Goal: Navigation & Orientation: Find specific page/section

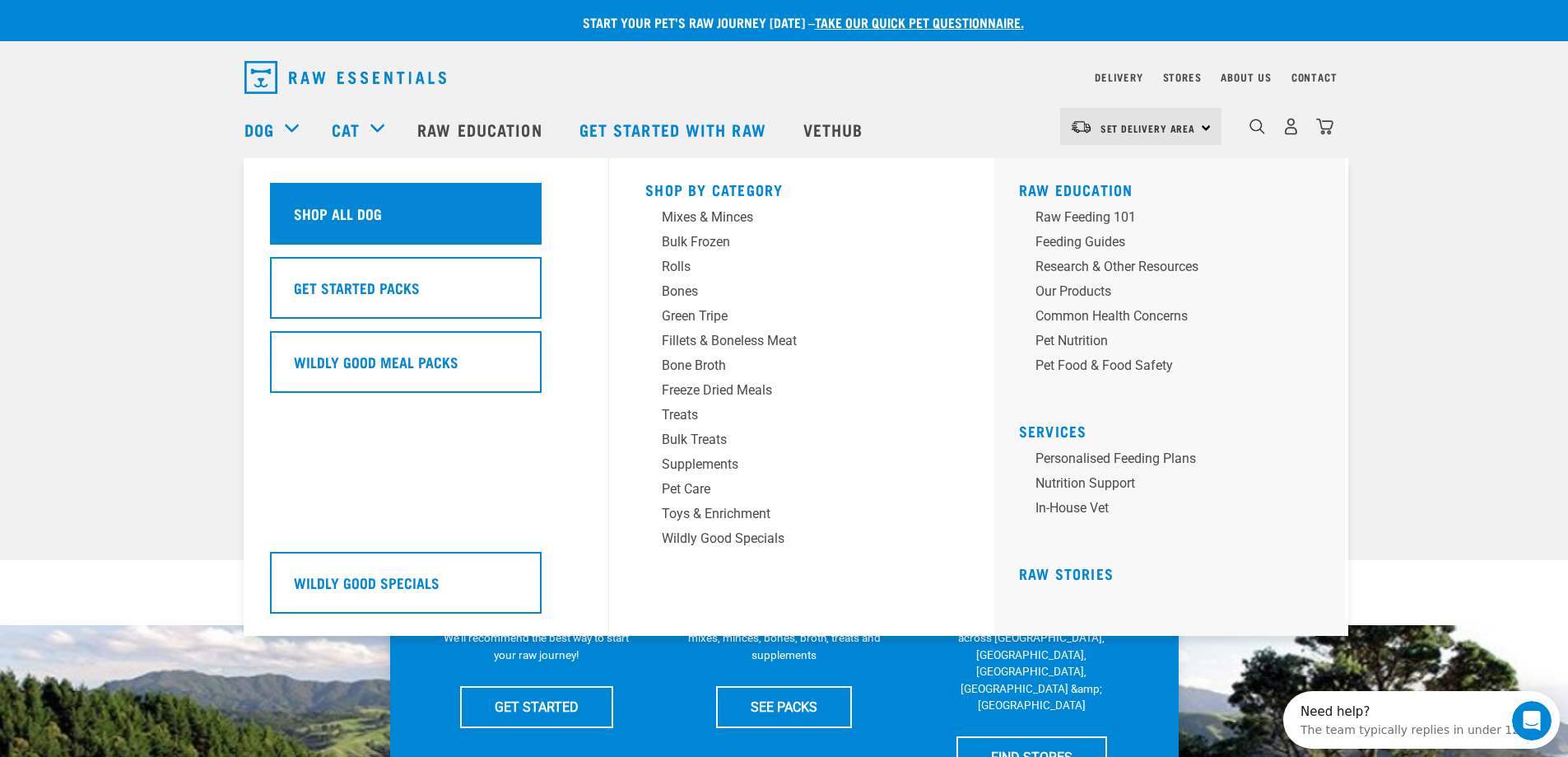
click at [444, 214] on div "Shop All Dog" at bounding box center [405, 213] width 271 height 62
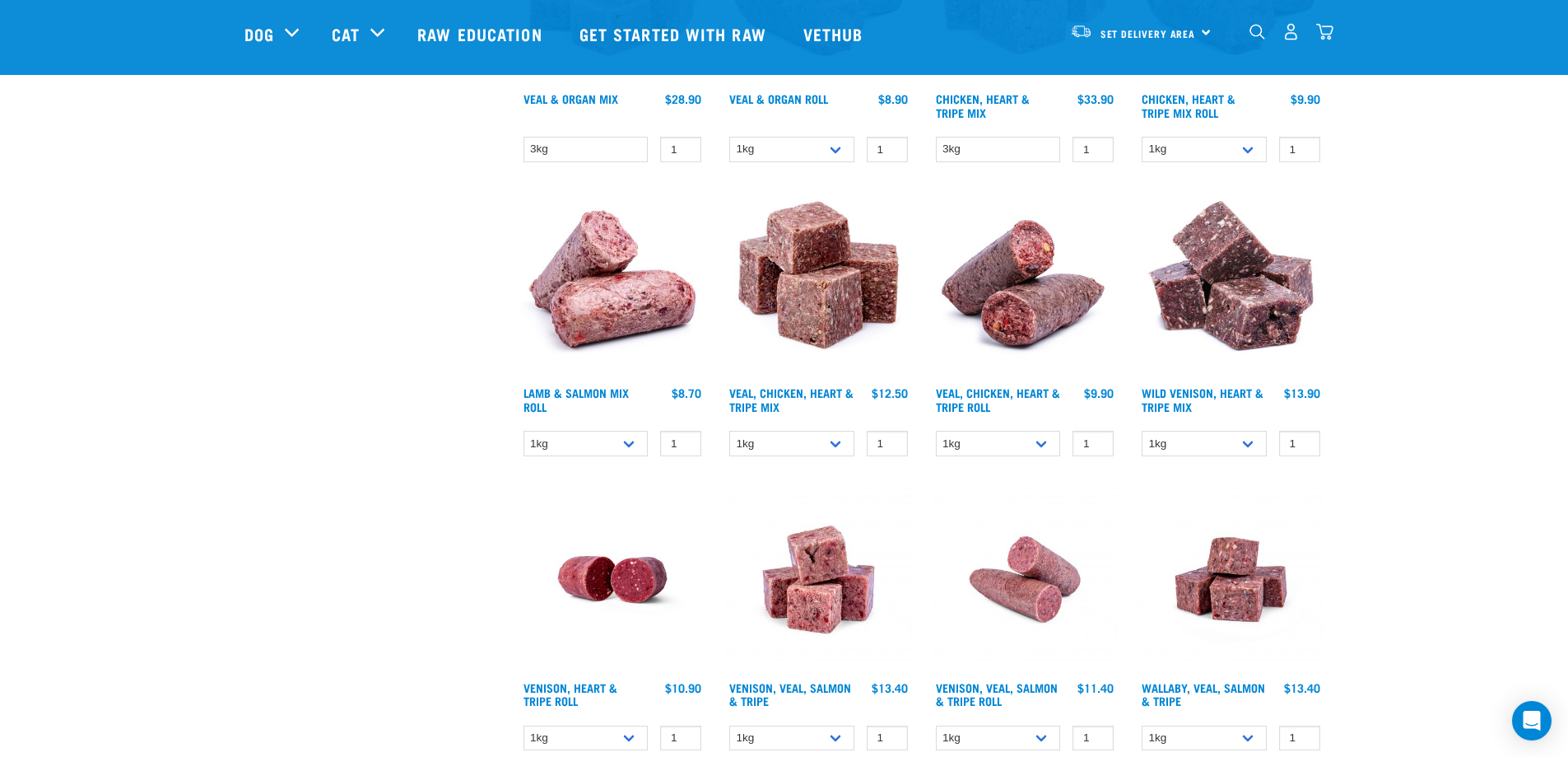
scroll to position [2196, 0]
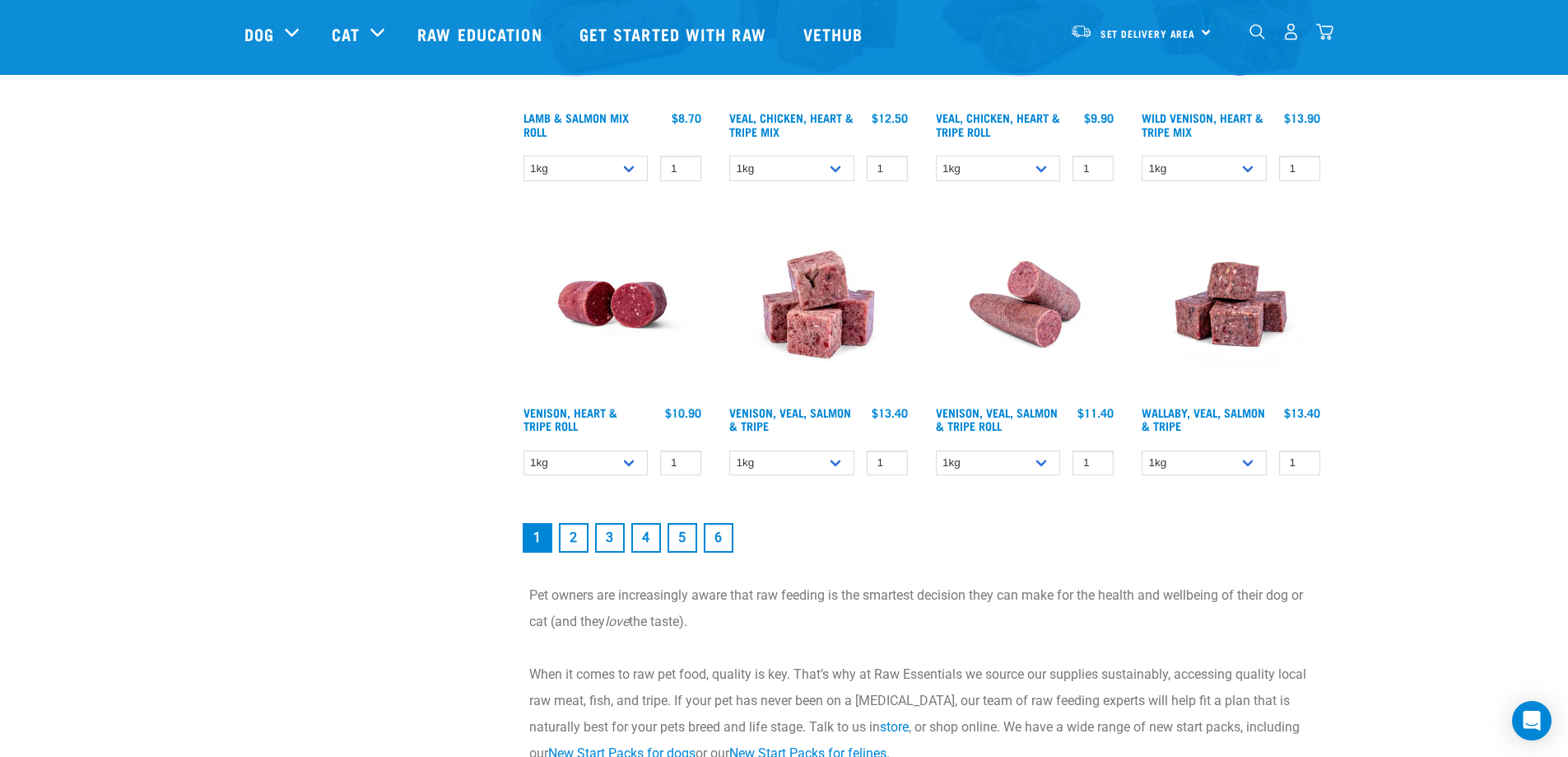
click at [578, 535] on link "2" at bounding box center [573, 538] width 30 height 30
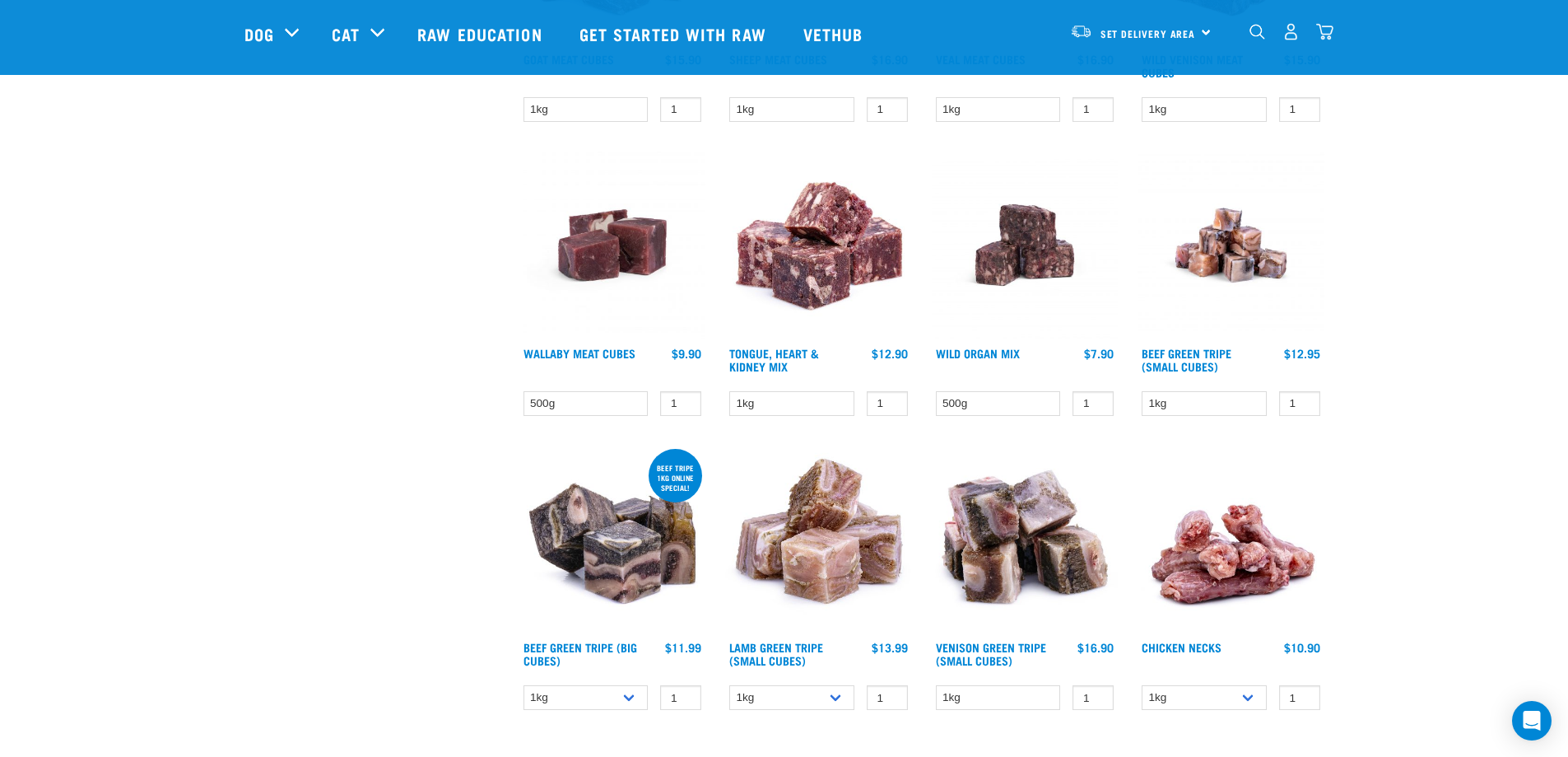
scroll to position [1921, 0]
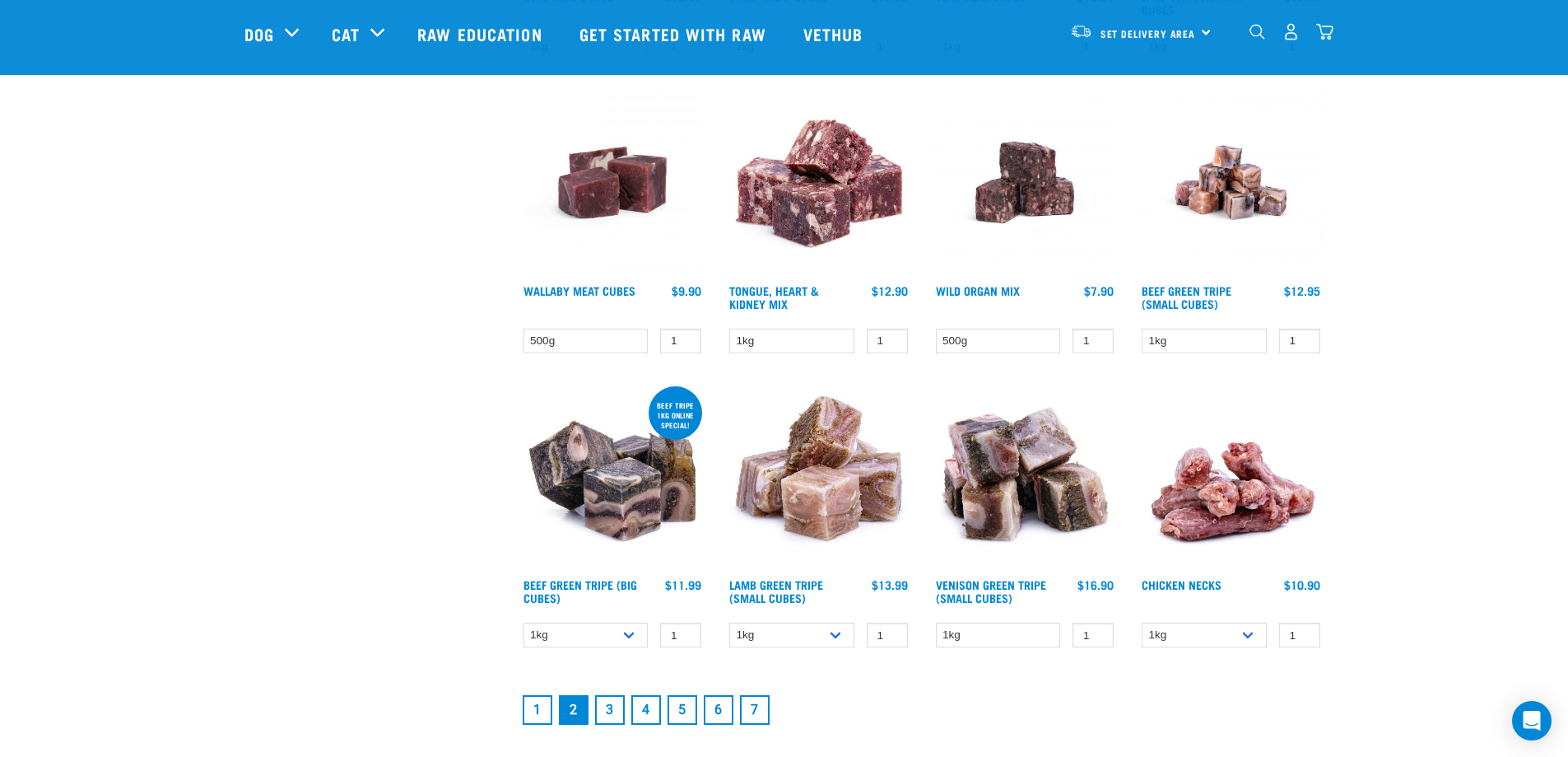
click at [617, 708] on link "3" at bounding box center [610, 710] width 30 height 30
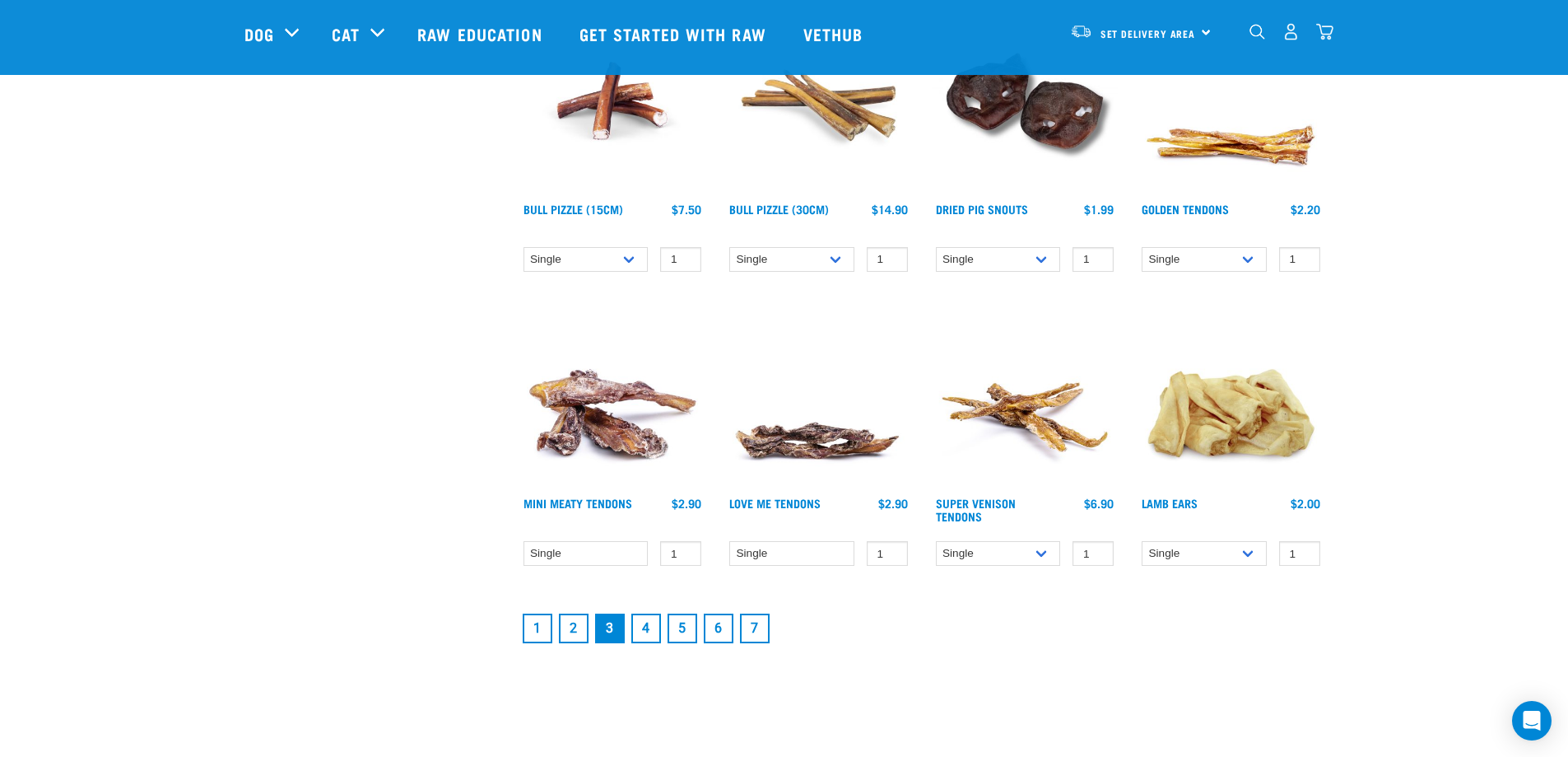
scroll to position [2196, 0]
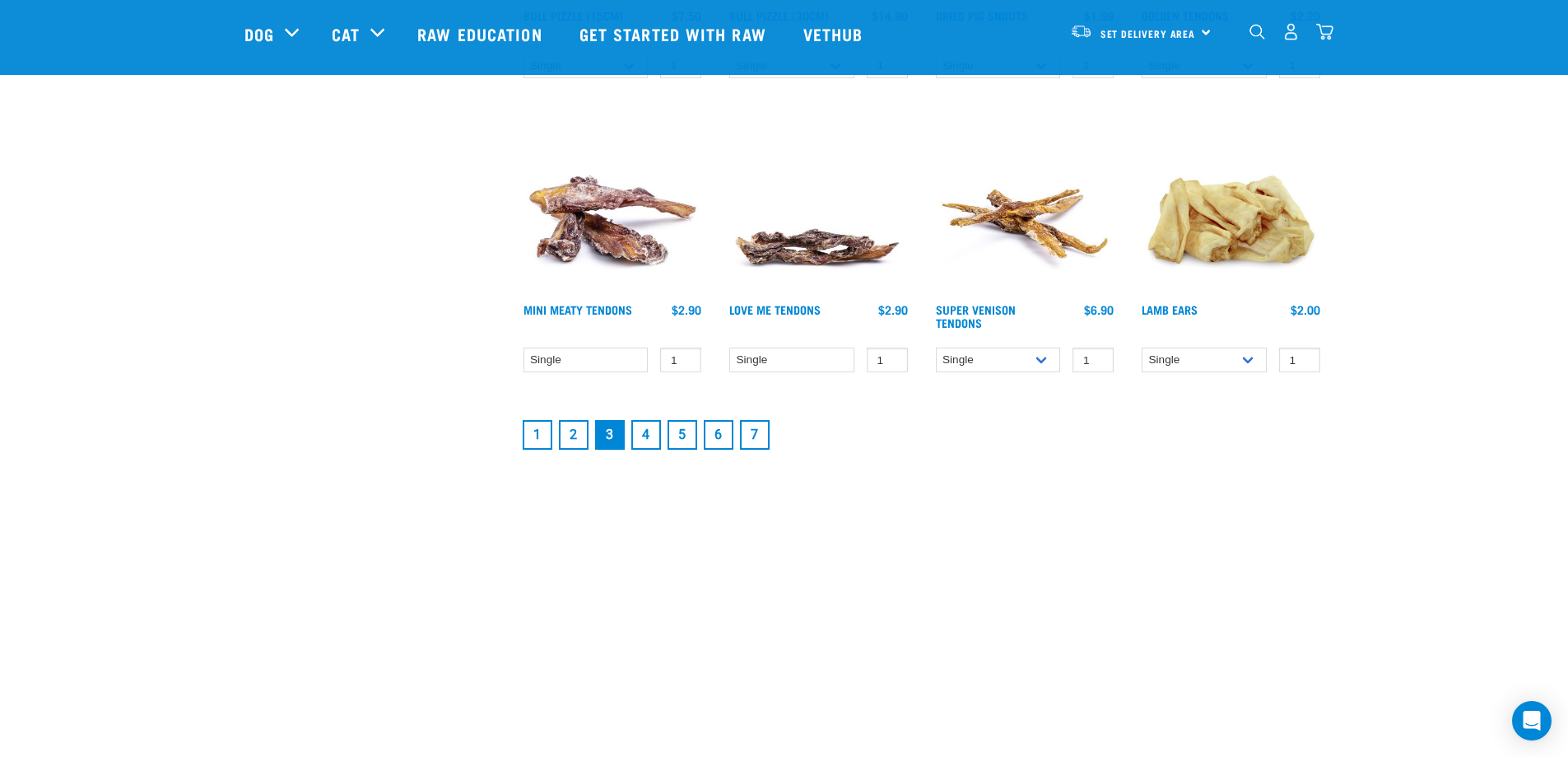
click at [657, 434] on link "4" at bounding box center [646, 435] width 30 height 30
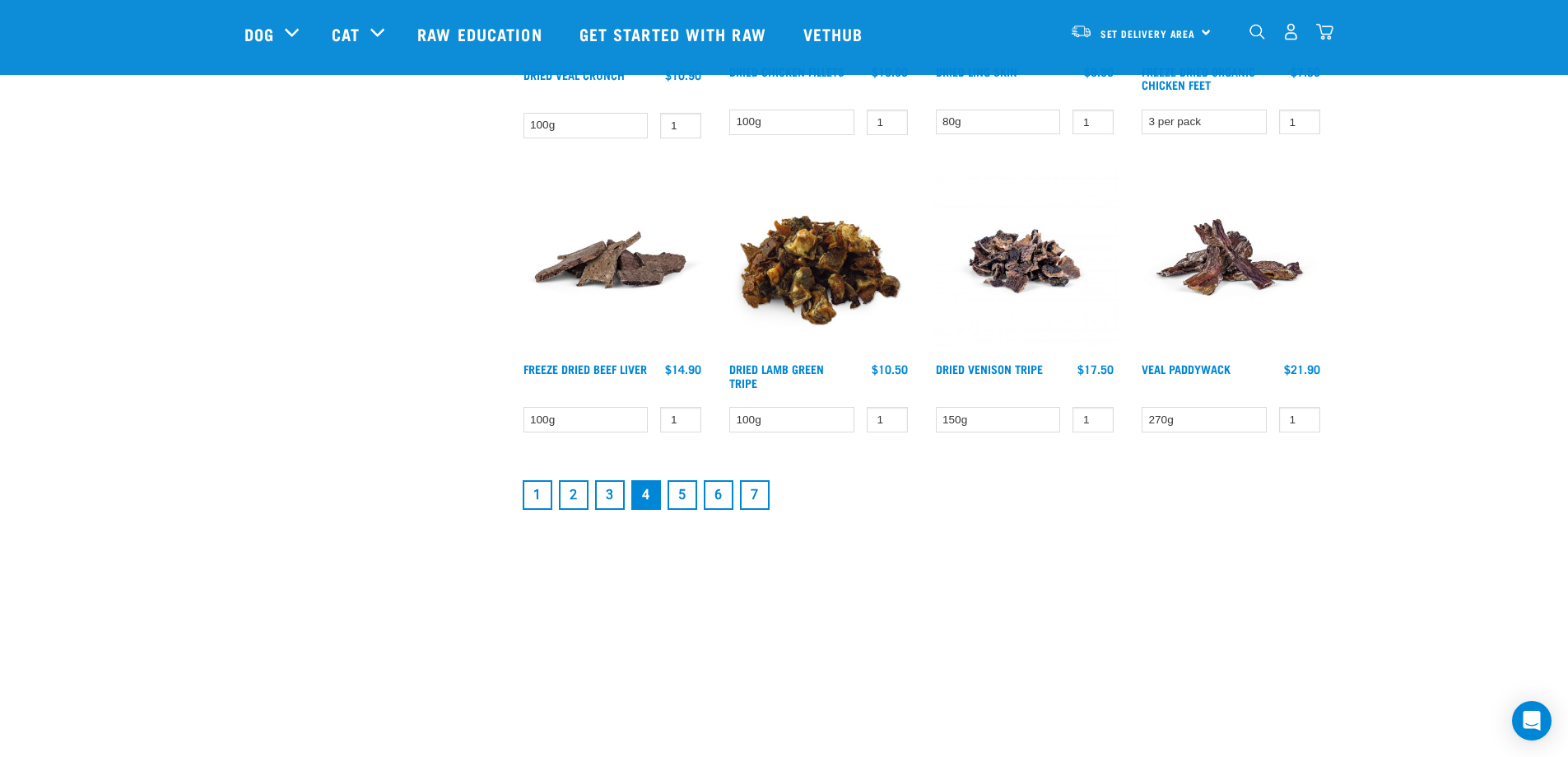
scroll to position [2196, 0]
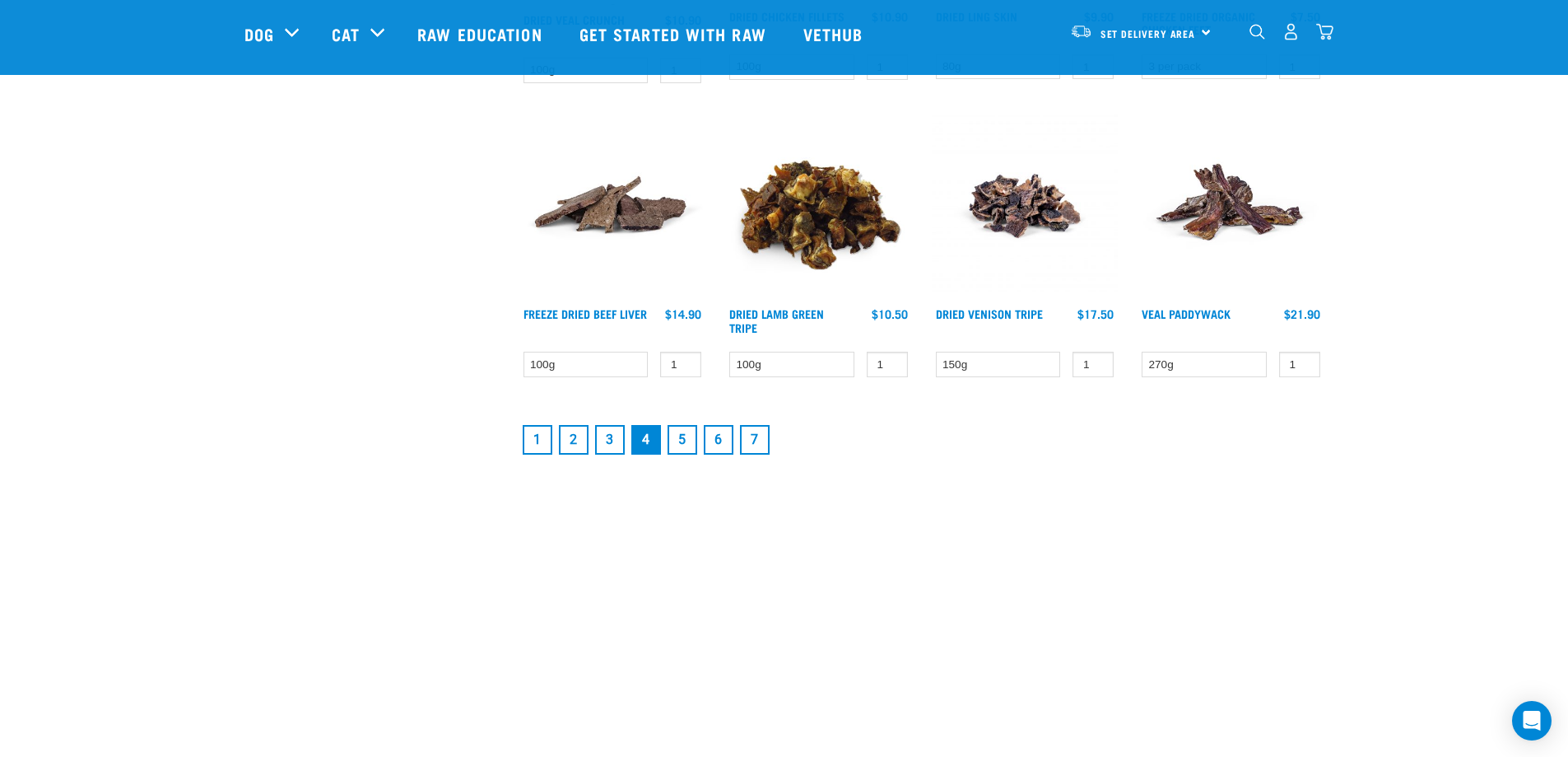
click at [682, 440] on link "5" at bounding box center [682, 440] width 30 height 30
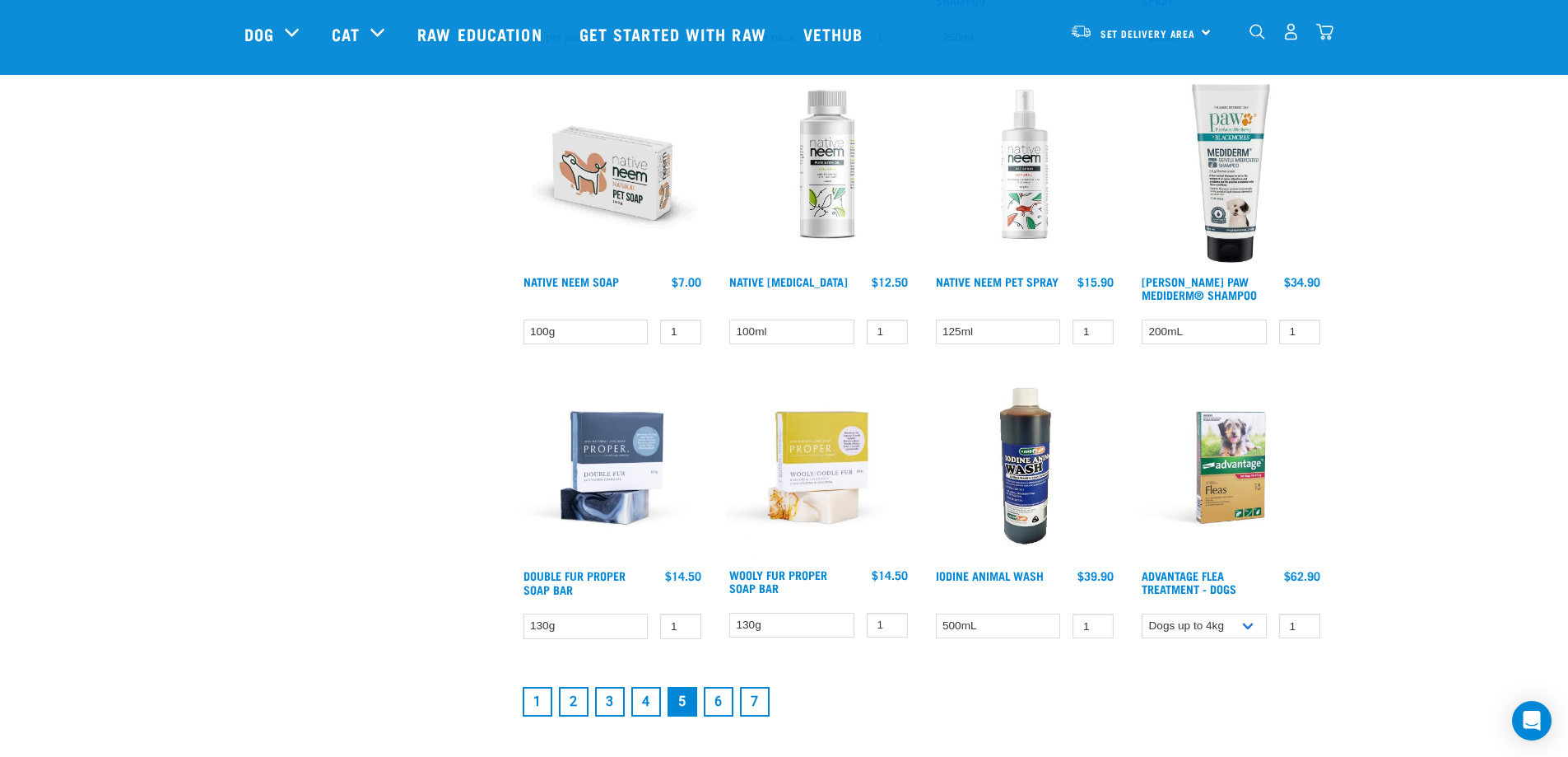
scroll to position [2196, 0]
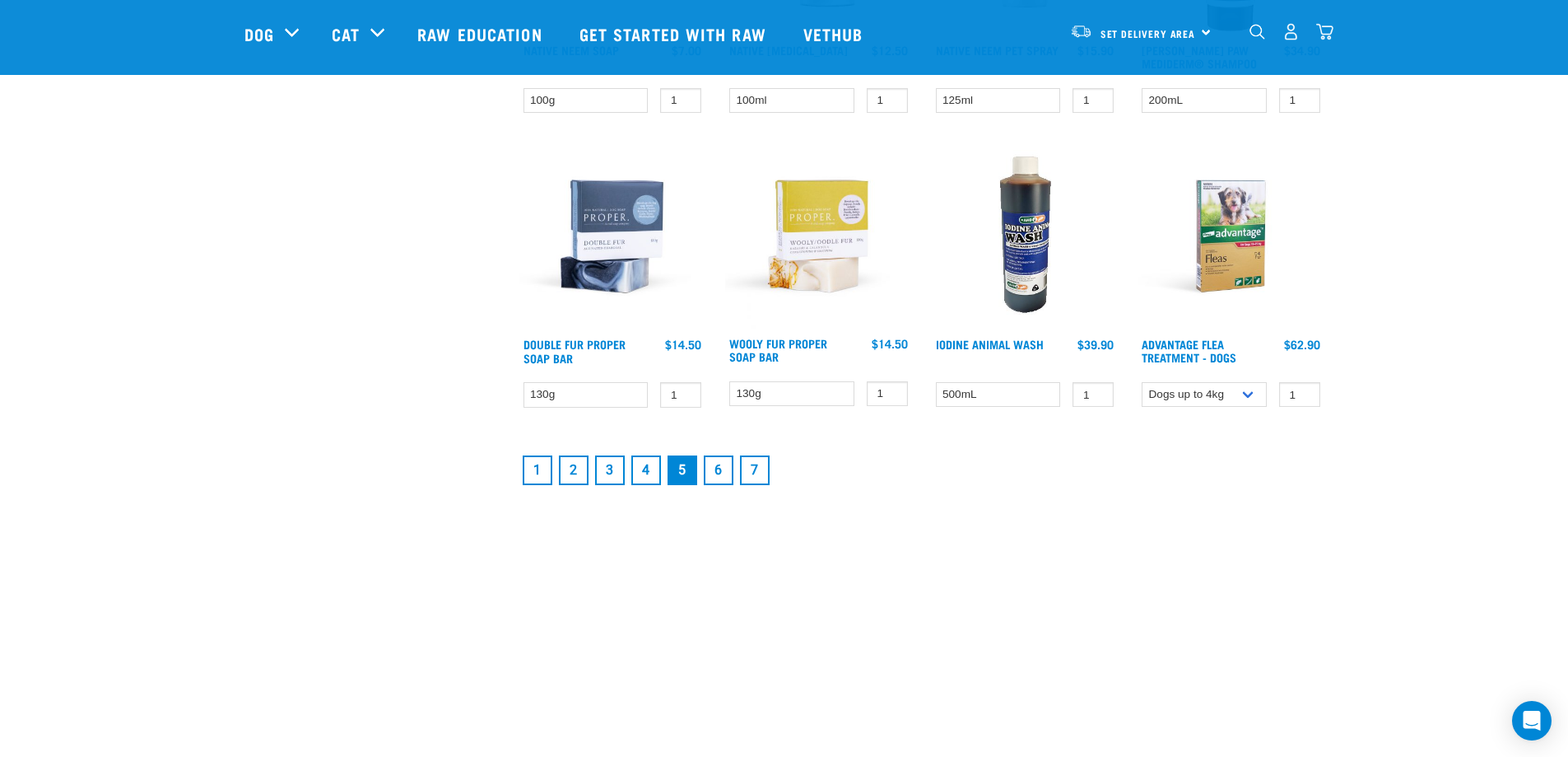
click at [716, 469] on link "6" at bounding box center [718, 471] width 30 height 30
click at [722, 474] on link "6" at bounding box center [718, 471] width 30 height 30
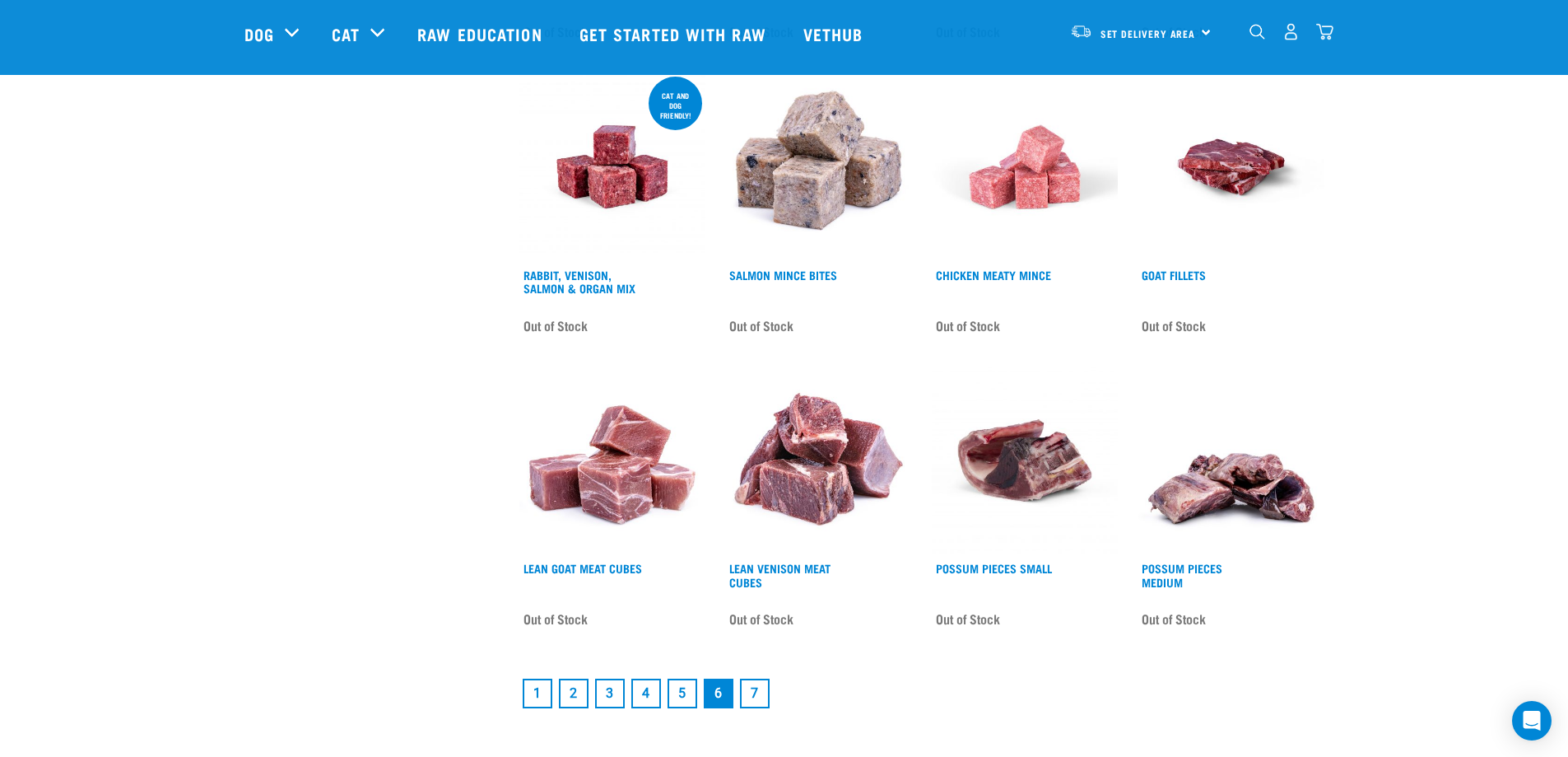
scroll to position [2196, 0]
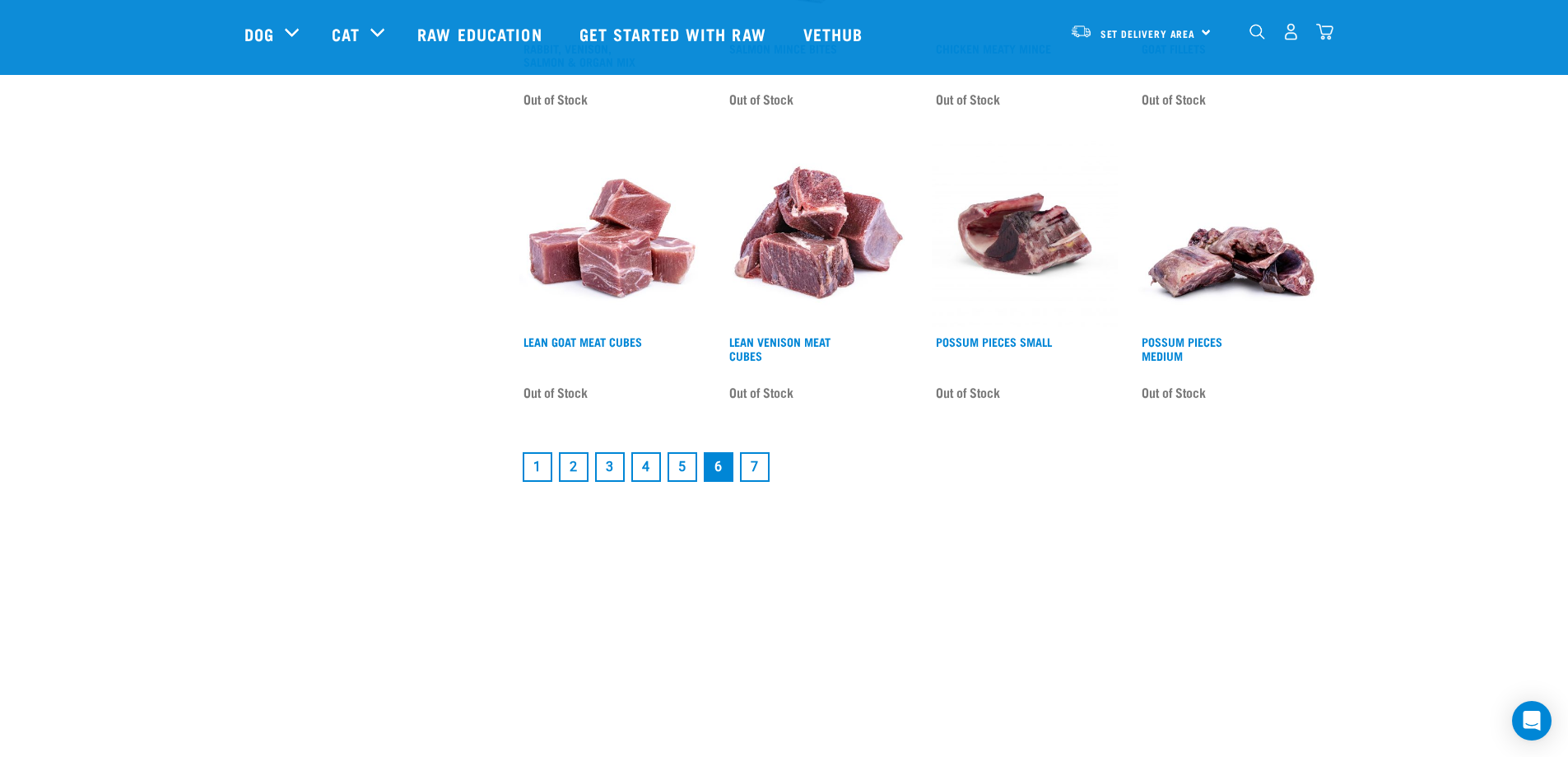
click at [757, 461] on link "7" at bounding box center [755, 467] width 30 height 30
click at [759, 471] on link "7" at bounding box center [755, 467] width 30 height 30
